Goal: Information Seeking & Learning: Learn about a topic

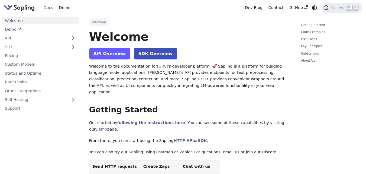
click at [110, 53] on link "API Overview" at bounding box center [109, 54] width 41 height 12
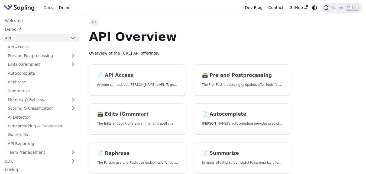
click at [48, 9] on link "Docs" at bounding box center [48, 8] width 15 height 8
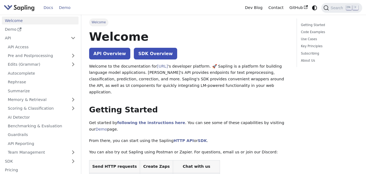
click at [64, 7] on link "Demo" at bounding box center [64, 8] width 17 height 8
